Goal: Transaction & Acquisition: Purchase product/service

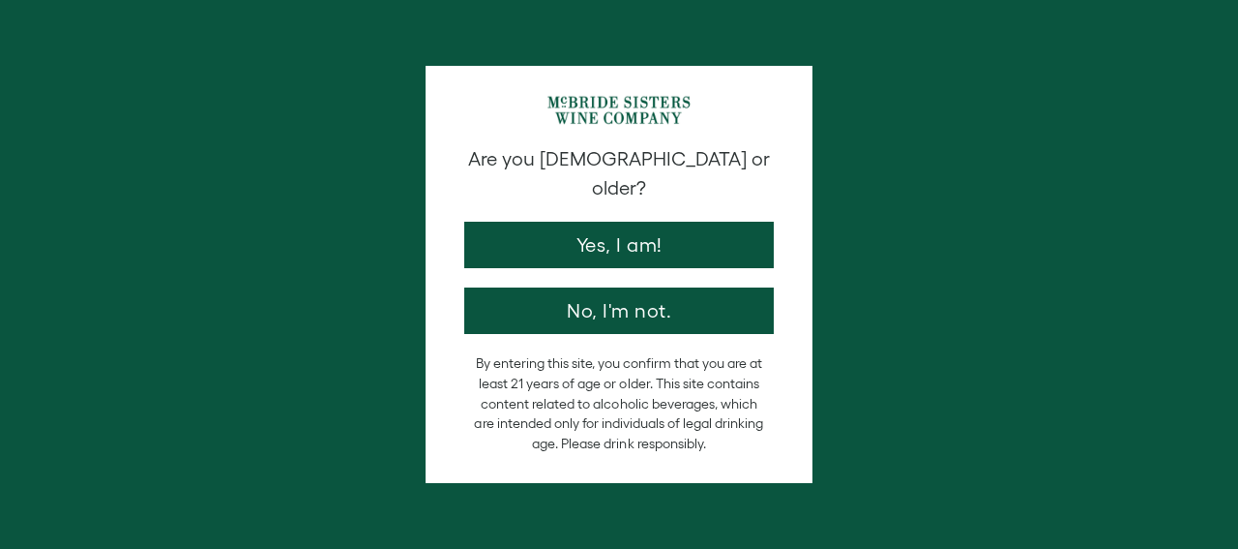
click at [592, 231] on button "Yes, I am!" at bounding box center [619, 245] width 310 height 46
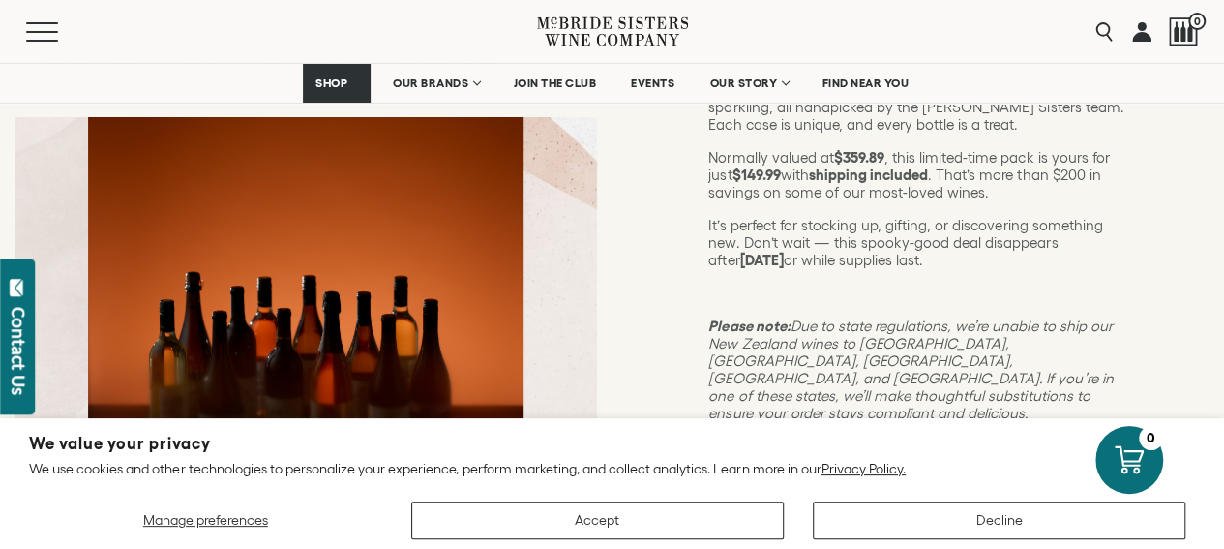
scroll to position [388, 0]
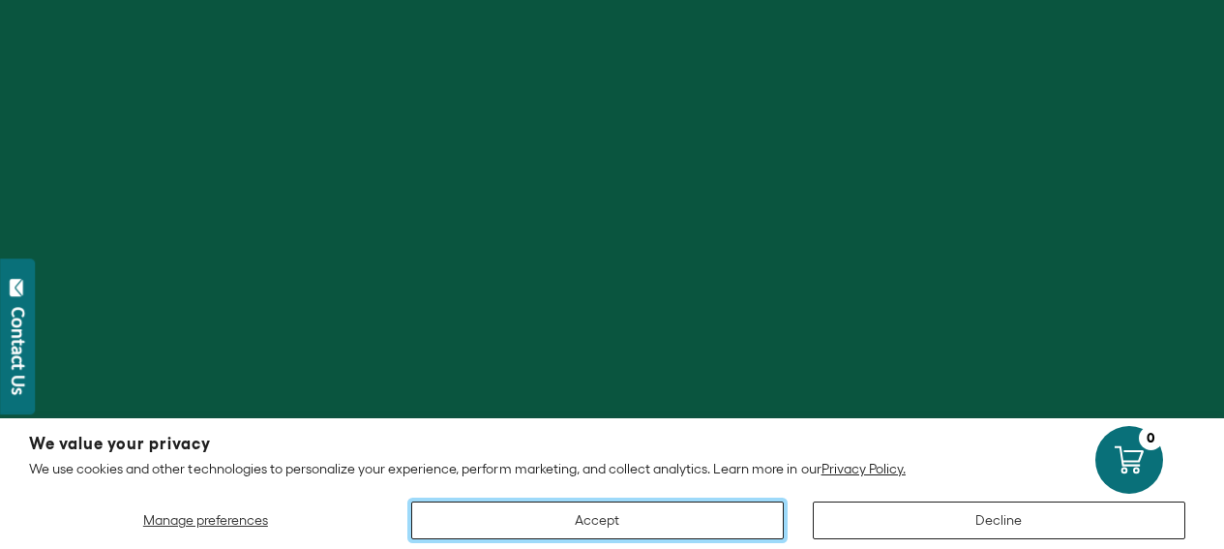
scroll to position [290, 0]
drag, startPoint x: 0, startPoint y: 0, endPoint x: 567, endPoint y: 528, distance: 774.8
click at [567, 528] on button "Accept" at bounding box center [597, 520] width 372 height 38
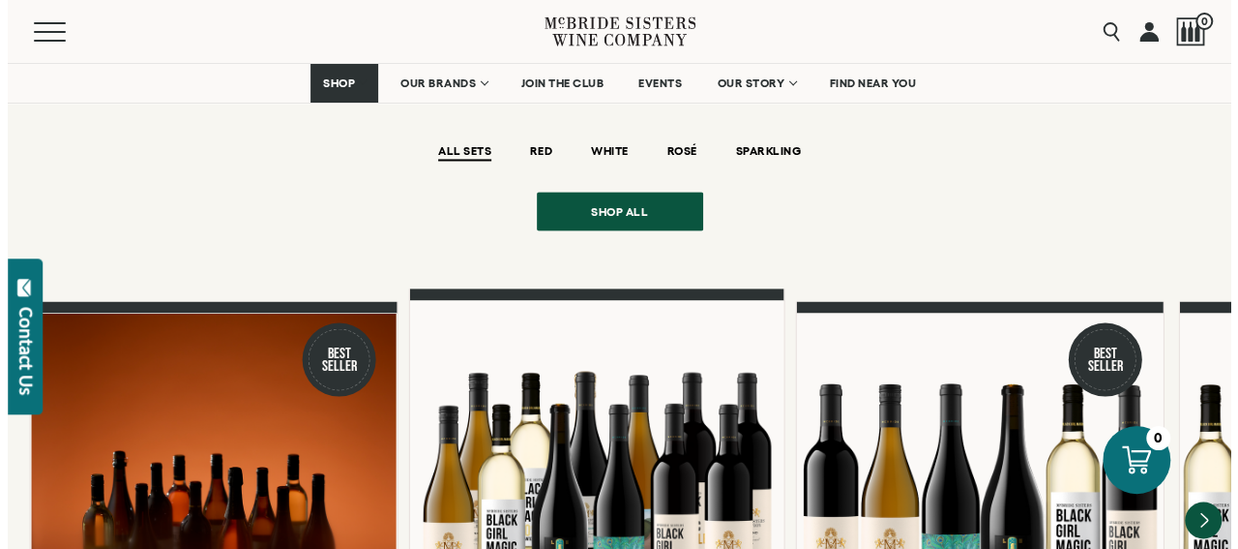
scroll to position [1548, 0]
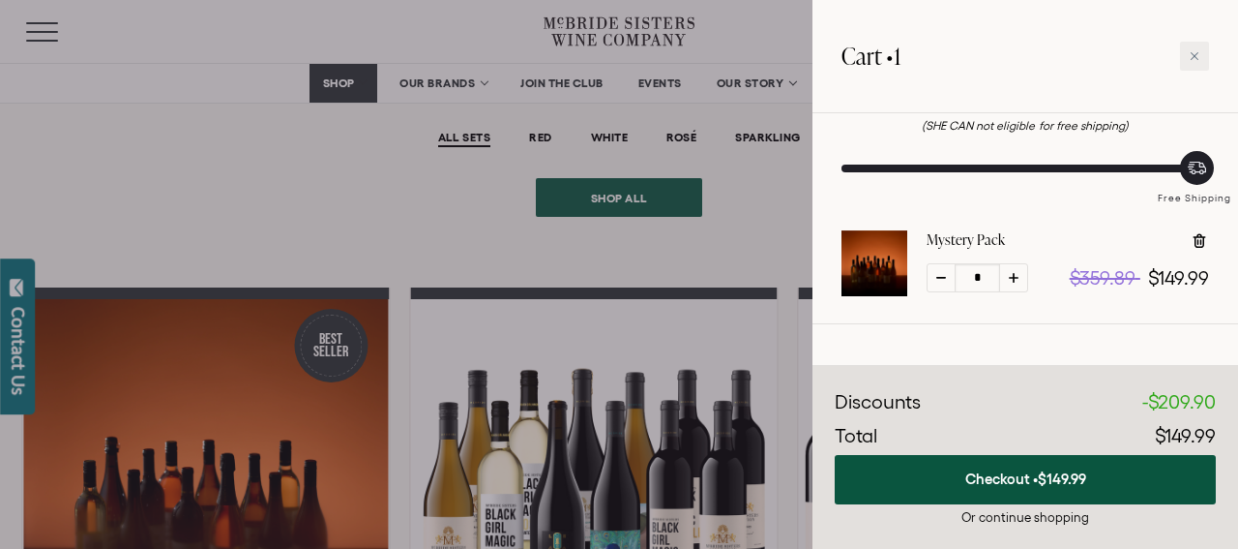
scroll to position [110, 0]
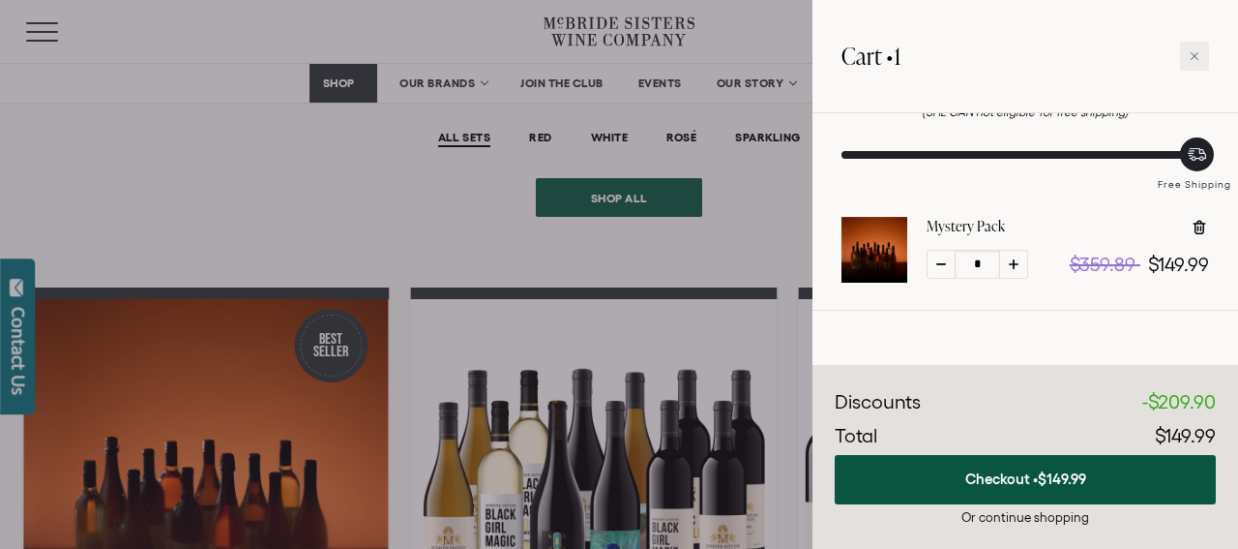
click at [1016, 261] on icon at bounding box center [1014, 264] width 10 height 10
type input "*"
click at [1016, 261] on icon at bounding box center [1014, 264] width 10 height 10
click at [1015, 261] on icon at bounding box center [1014, 264] width 10 height 10
type input "*"
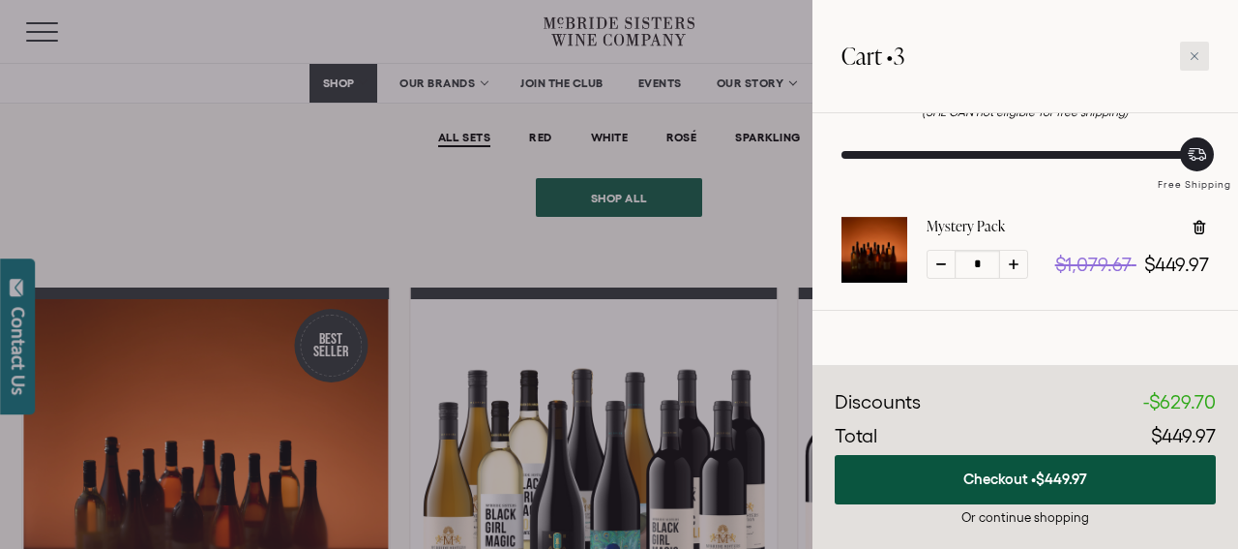
click at [1192, 59] on icon at bounding box center [1195, 56] width 8 height 8
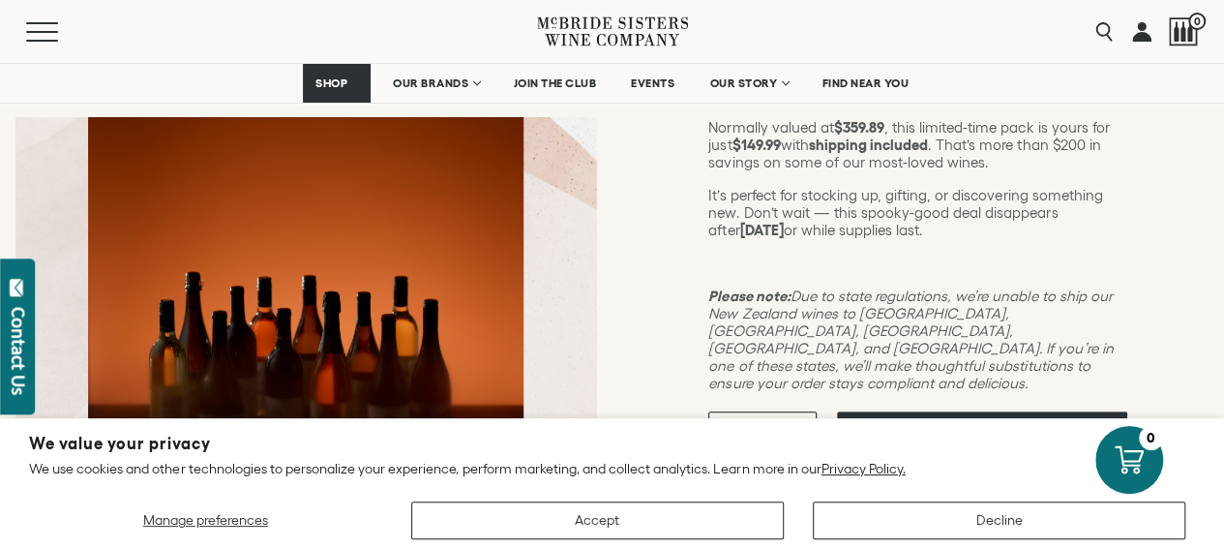
click at [816, 411] on div "1" at bounding box center [762, 435] width 108 height 48
click at [790, 429] on button "button" at bounding box center [784, 435] width 13 height 13
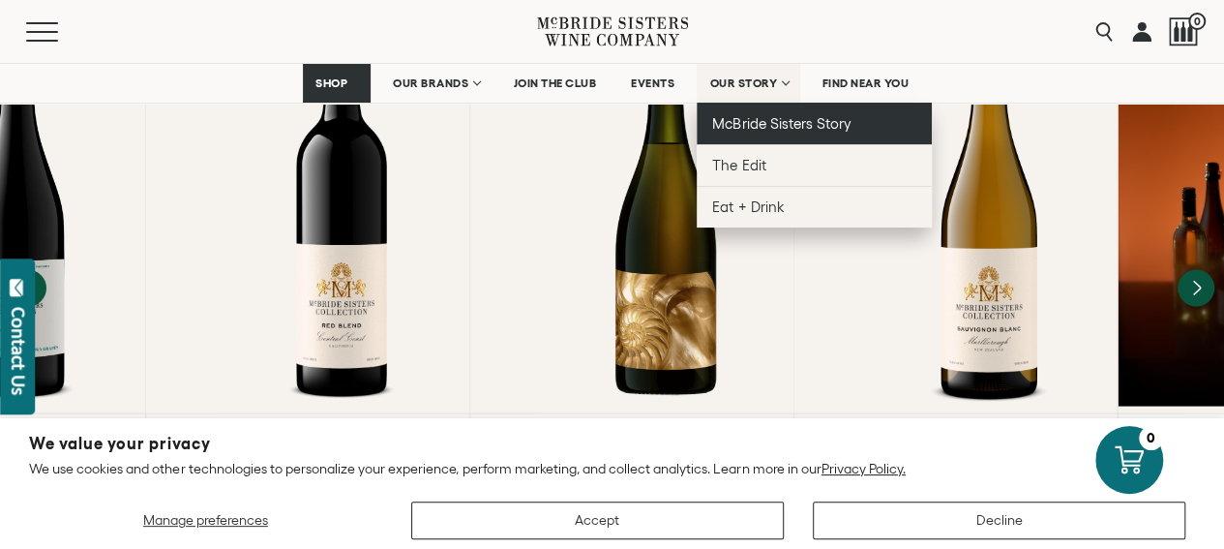
scroll to position [1788, 0]
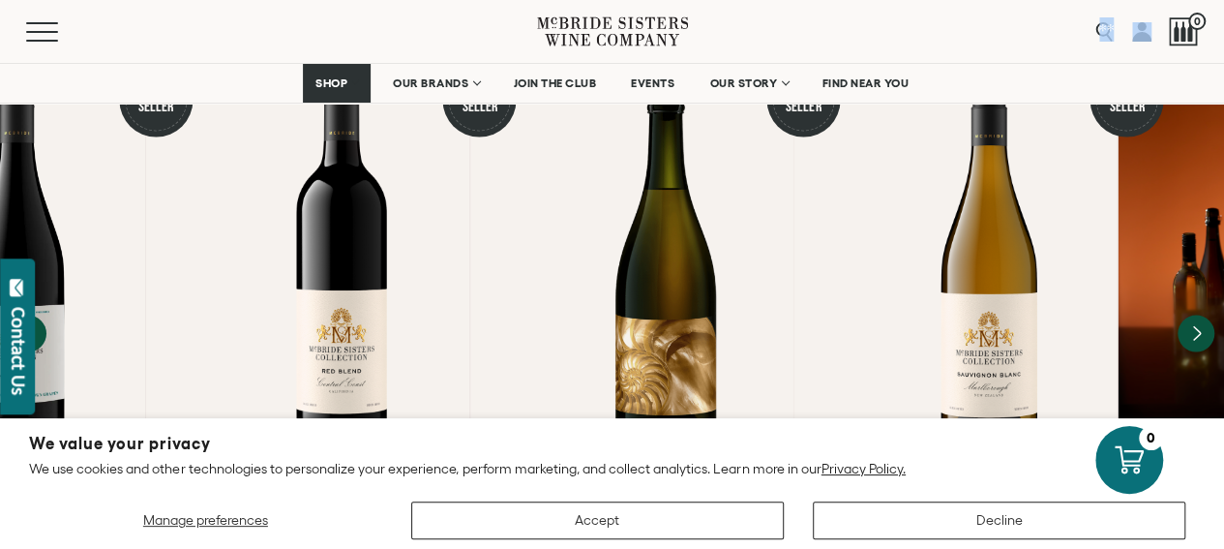
drag, startPoint x: 1190, startPoint y: 27, endPoint x: 794, endPoint y: 9, distance: 396.1
click at [794, 9] on div "Menu Search 0" at bounding box center [612, 31] width 1224 height 63
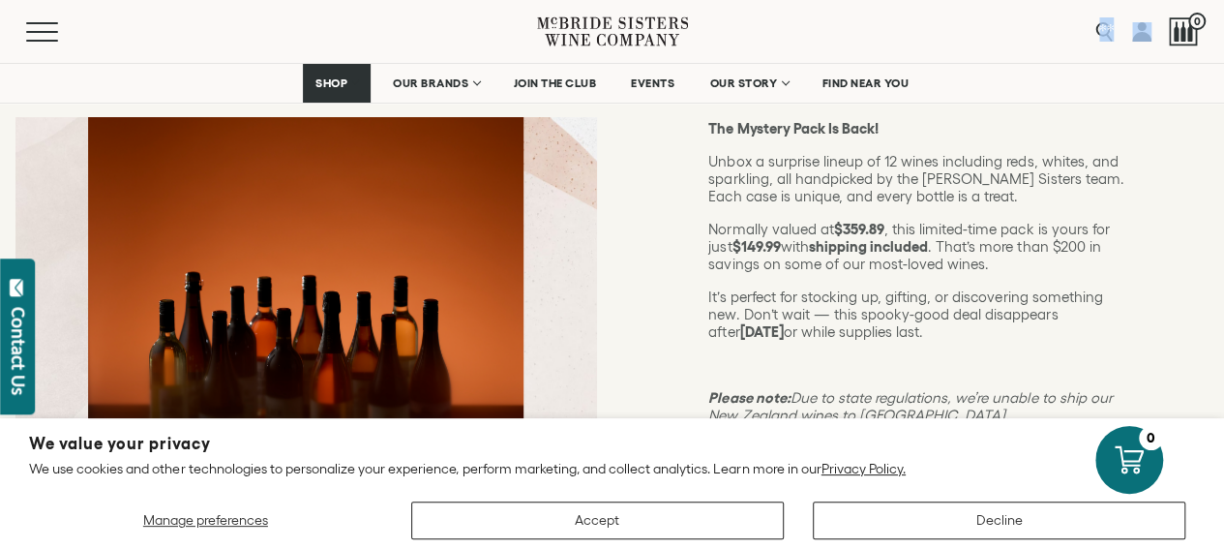
scroll to position [240, 0]
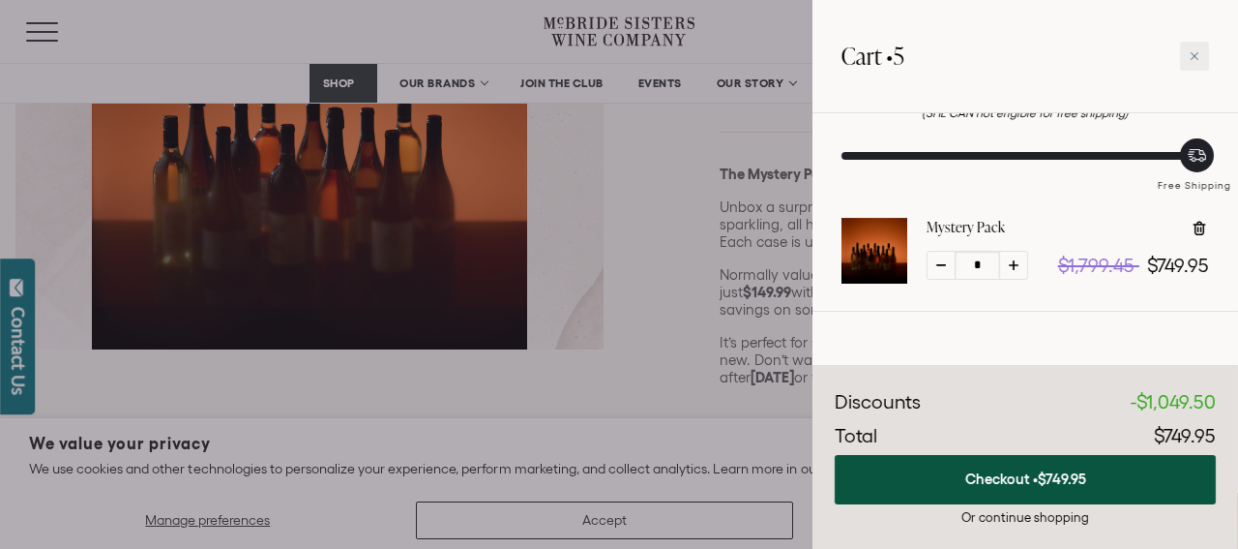
scroll to position [110, 0]
click at [939, 266] on div at bounding box center [941, 264] width 29 height 29
type input "*"
click at [939, 266] on div at bounding box center [941, 264] width 29 height 29
type input "*"
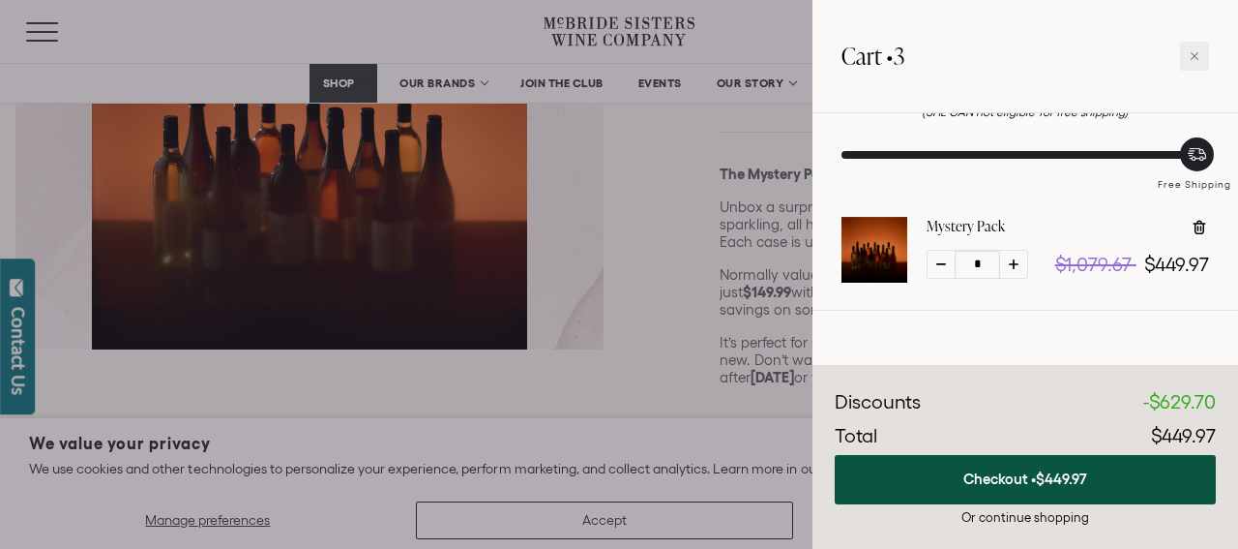
click at [938, 266] on div at bounding box center [941, 264] width 29 height 29
type input "*"
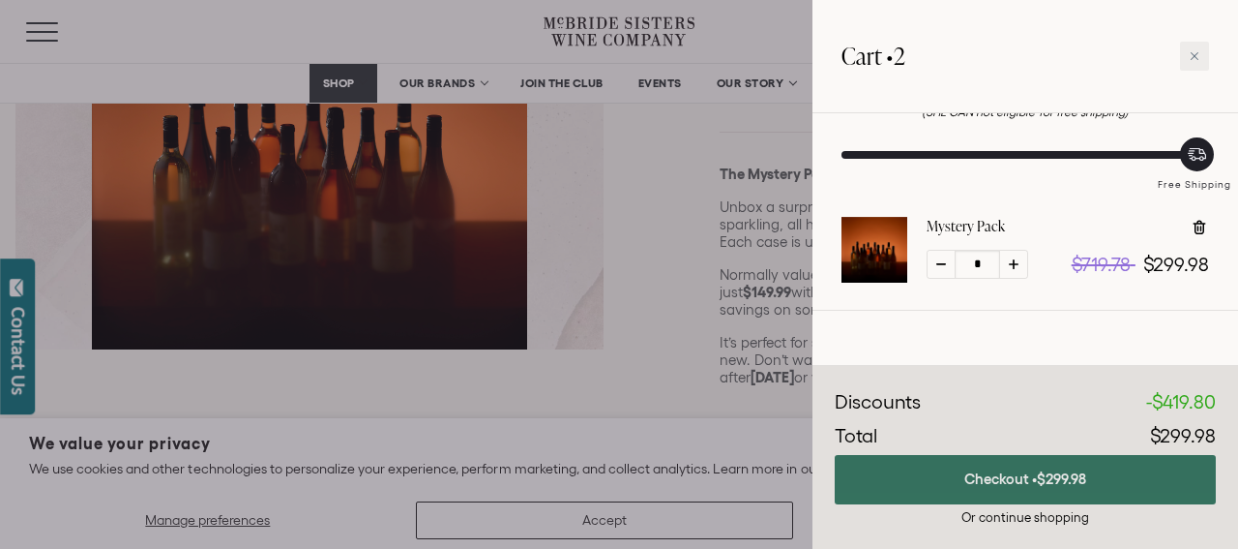
click at [933, 489] on button "Checkout • $299.98" at bounding box center [1025, 479] width 381 height 49
